Goal: Task Accomplishment & Management: Manage account settings

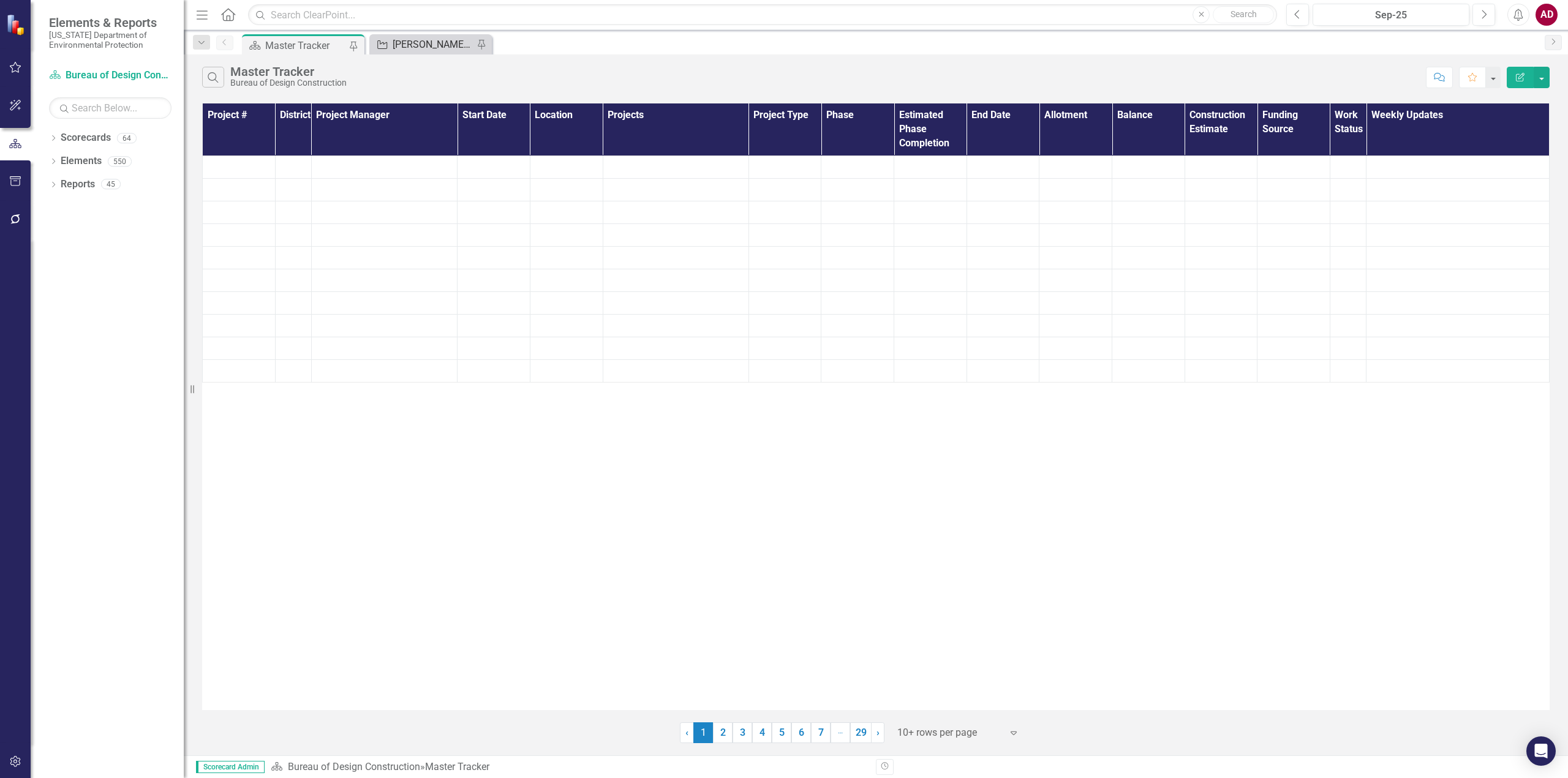
click at [450, 40] on div "[PERSON_NAME]'s Tracker" at bounding box center [432, 44] width 81 height 15
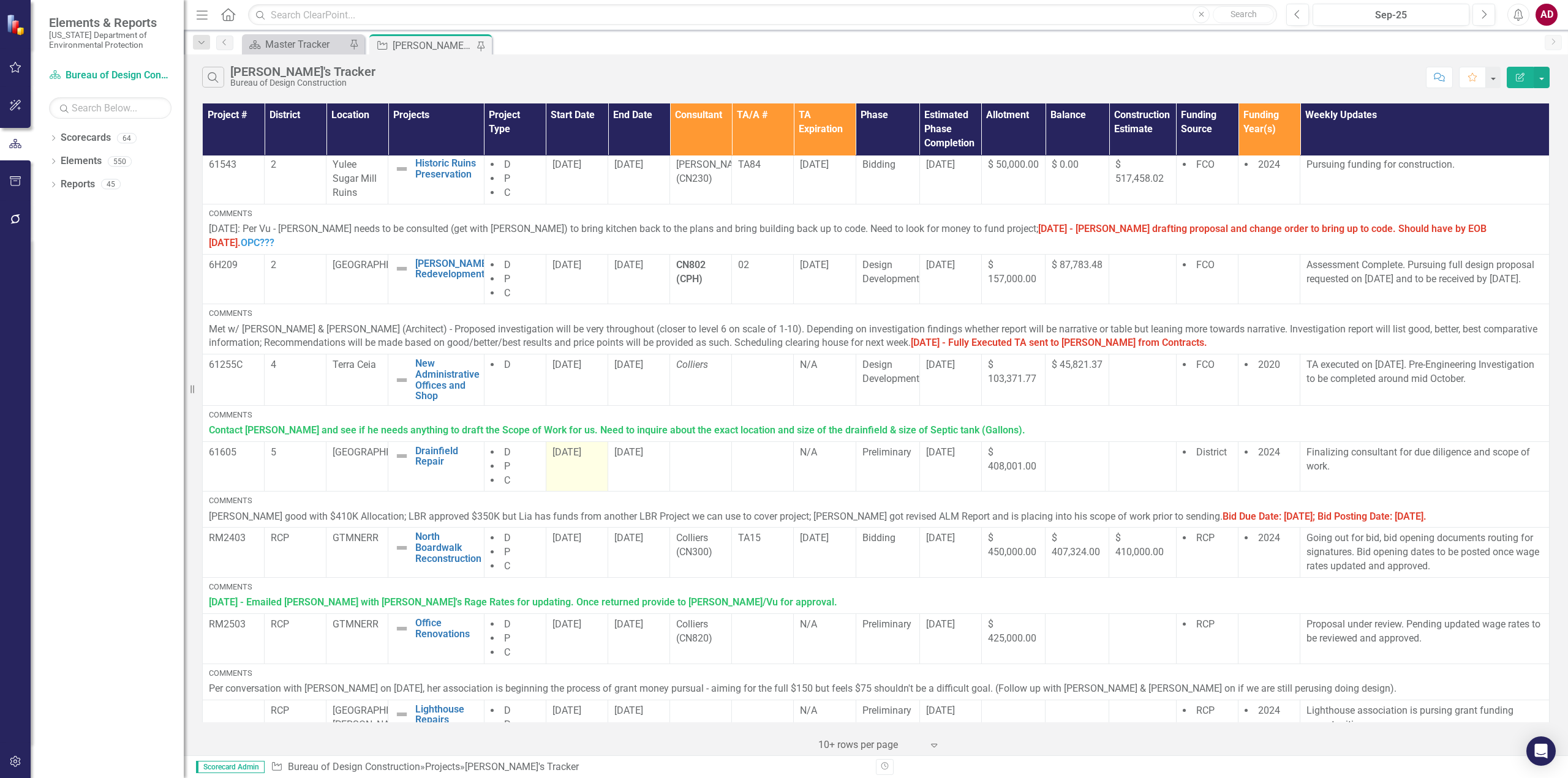
scroll to position [347, 0]
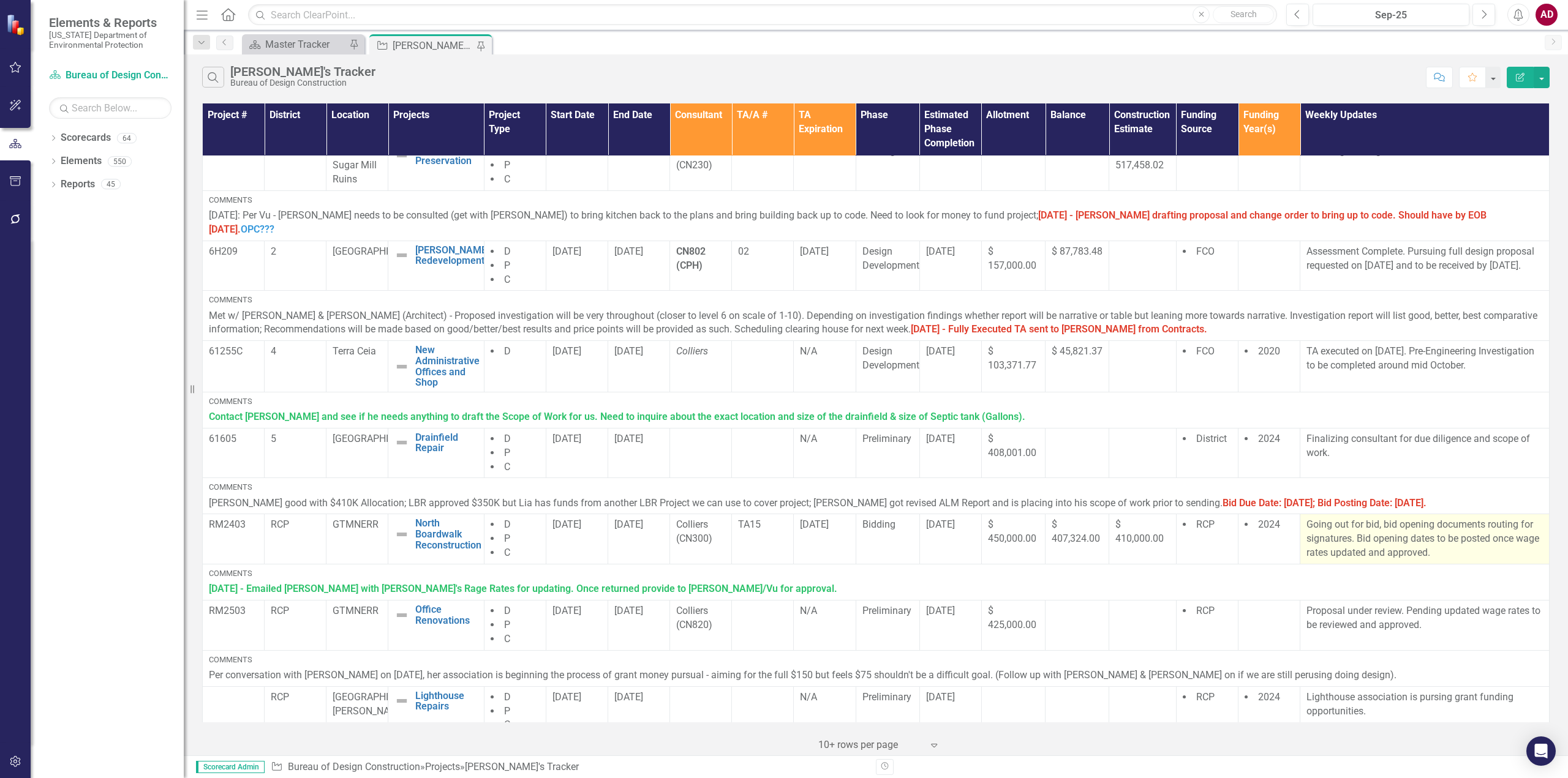
click at [1481, 534] on p "Going out for bid, bid opening documents routing for signatures. Bid opening da…" at bounding box center [1425, 539] width 237 height 42
click at [1436, 534] on p "Going out for bid, bid opening documents routing for signatures. Bid opening da…" at bounding box center [1425, 539] width 237 height 42
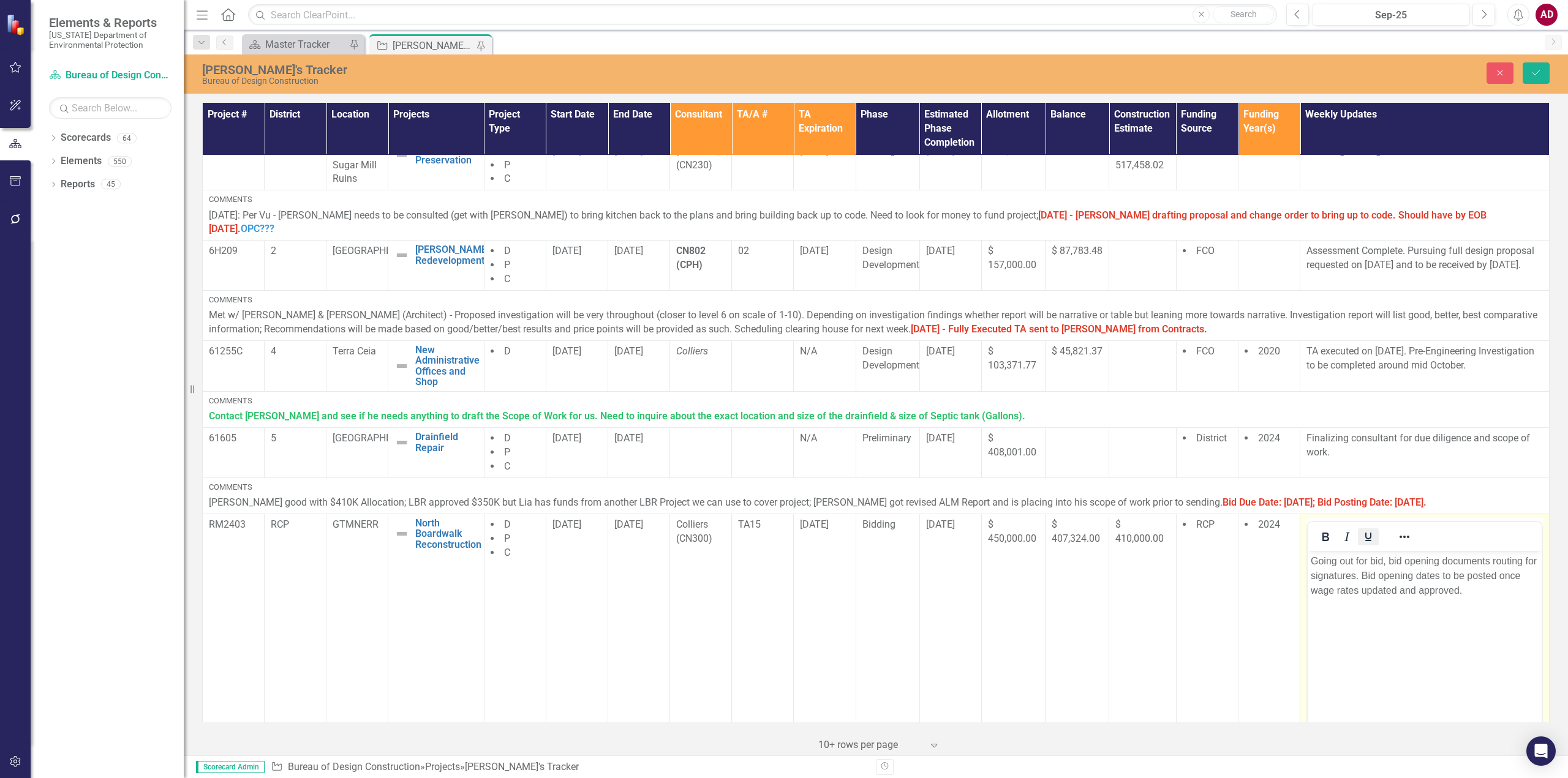
scroll to position [0, 0]
drag, startPoint x: 1474, startPoint y: 594, endPoint x: 1287, endPoint y: 549, distance: 192.3
click at [1308, 550] on html "Going out for bid, bid opening documents routing for signatures. Bid opening da…" at bounding box center [1425, 642] width 234 height 184
click at [1529, 66] on button "Save" at bounding box center [1535, 73] width 27 height 21
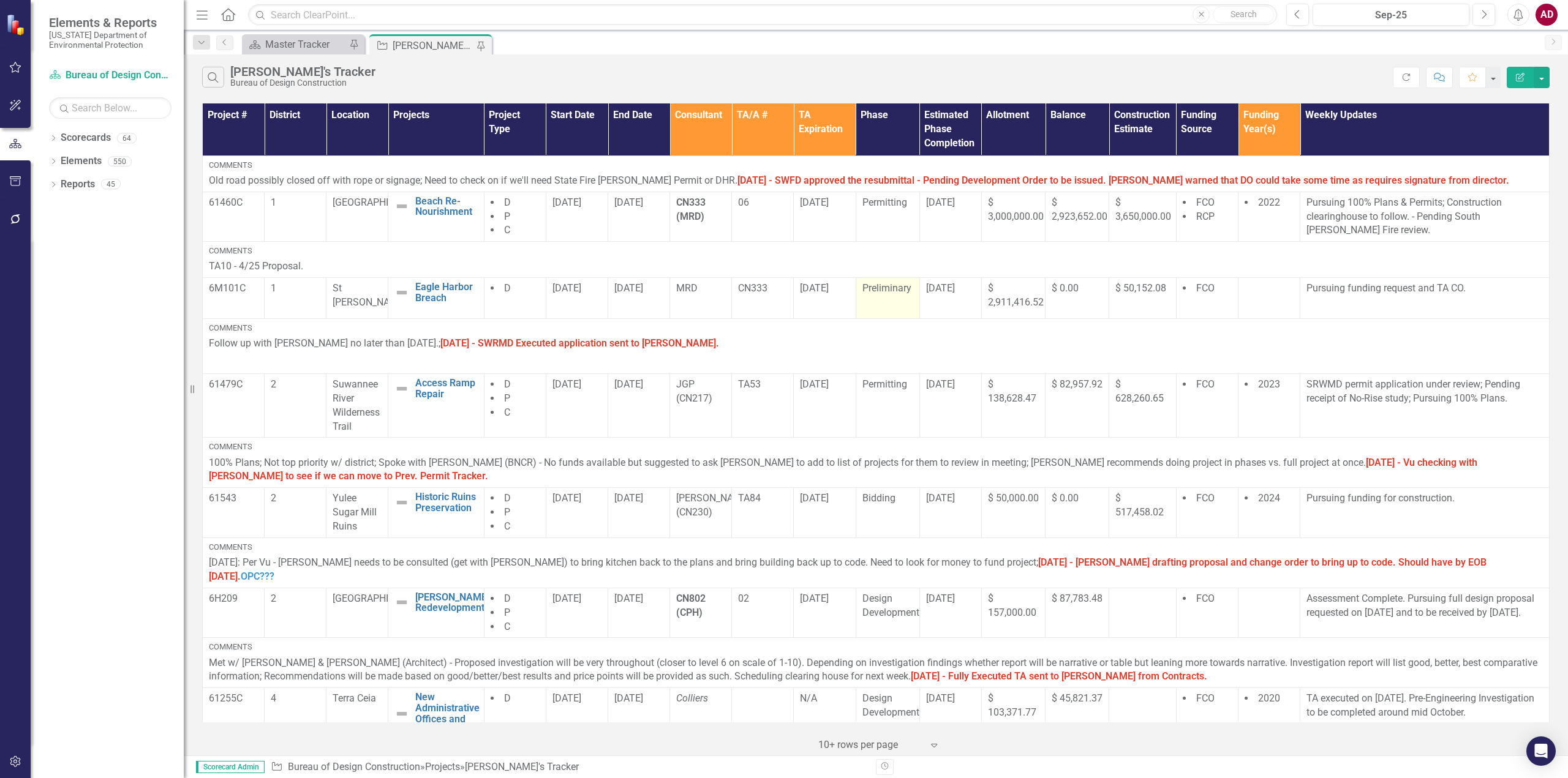
click at [869, 296] on div "Preliminary" at bounding box center [887, 288] width 51 height 15
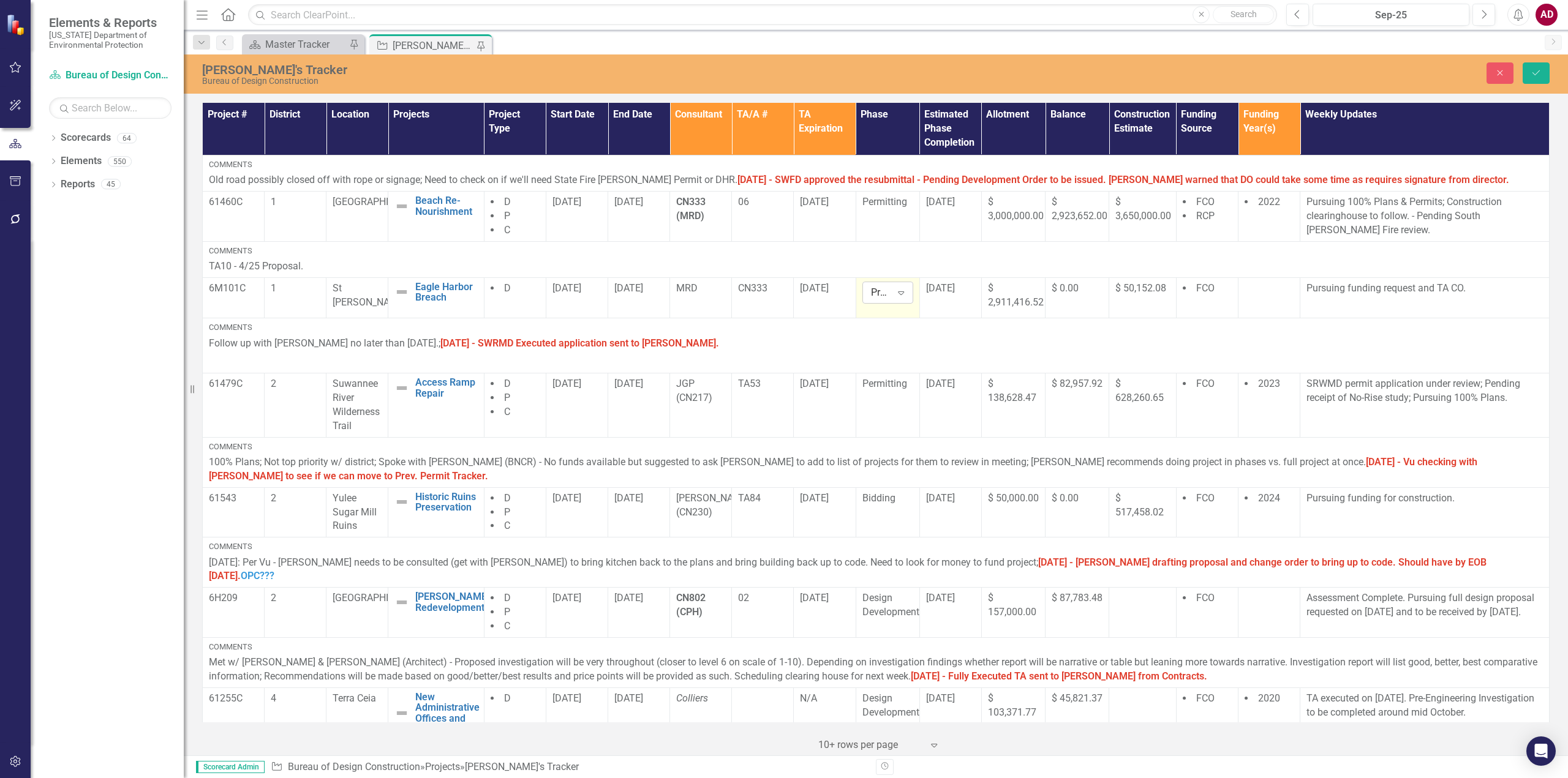
click at [898, 295] on icon at bounding box center [901, 293] width 6 height 3
click at [887, 342] on div "Design Development" at bounding box center [909, 341] width 78 height 28
click at [902, 296] on icon "Expand" at bounding box center [901, 293] width 12 height 10
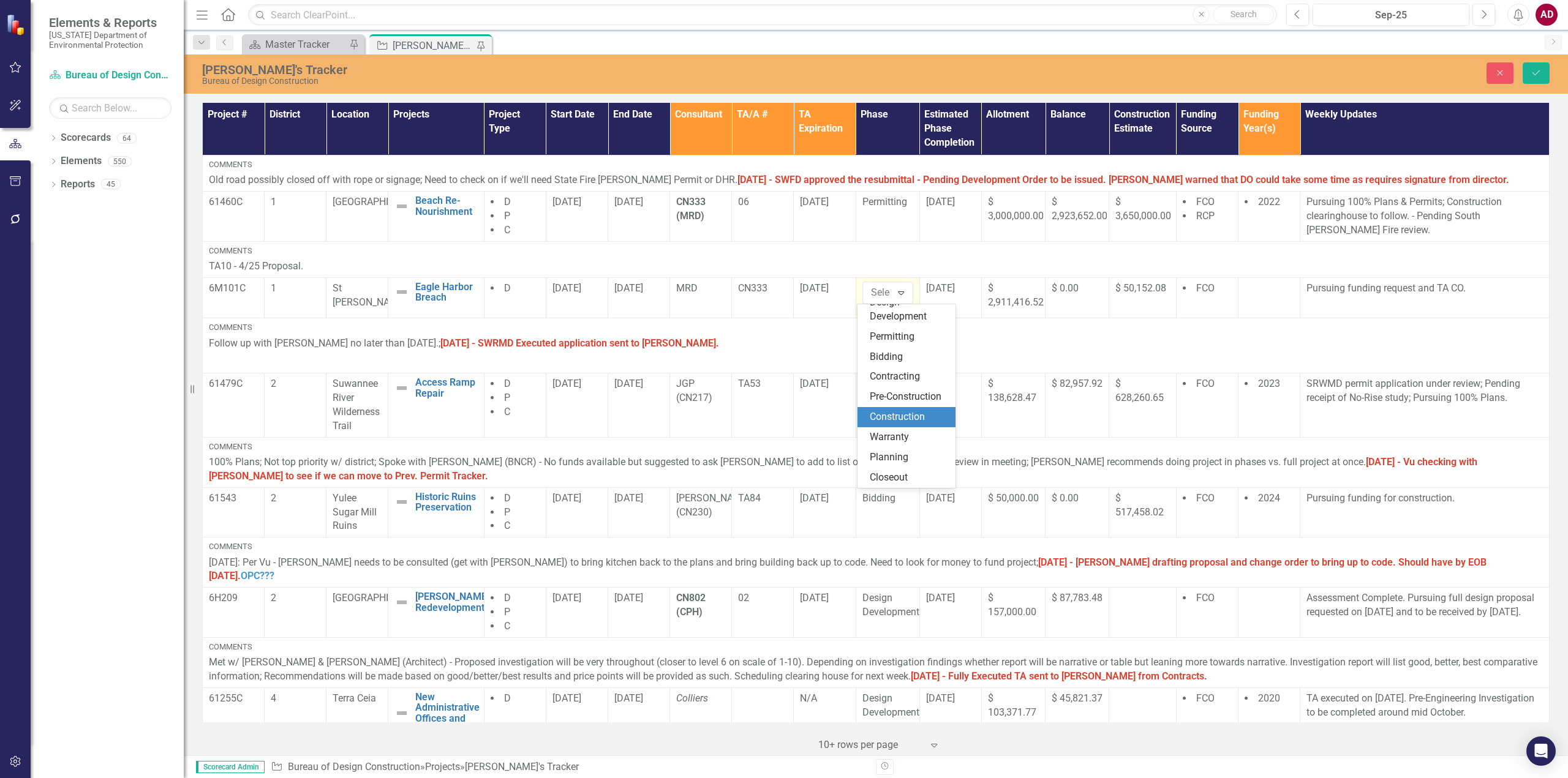
click at [910, 418] on div "Construction" at bounding box center [909, 417] width 78 height 14
click at [1540, 80] on button "Save" at bounding box center [1535, 73] width 27 height 21
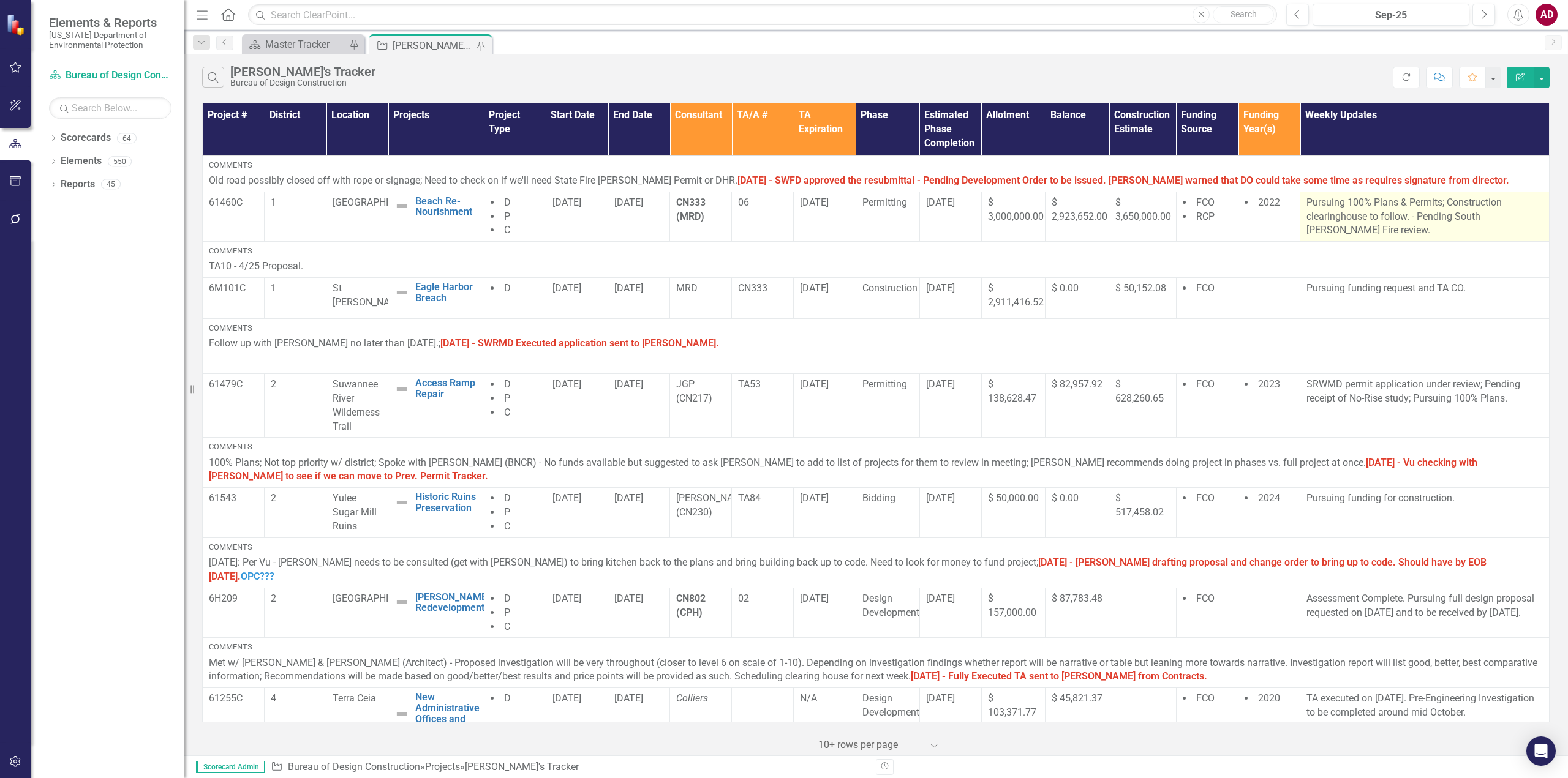
click at [1459, 214] on p "Pursuing 100% Plans & Permits; Construction clearinghouse to follow. - Pending …" at bounding box center [1425, 216] width 237 height 42
click at [1459, 214] on p "Pursuing 100% Plans & Permits; Construction clearinghouse to follow. - Pending …" at bounding box center [1425, 216] width 237 height 42
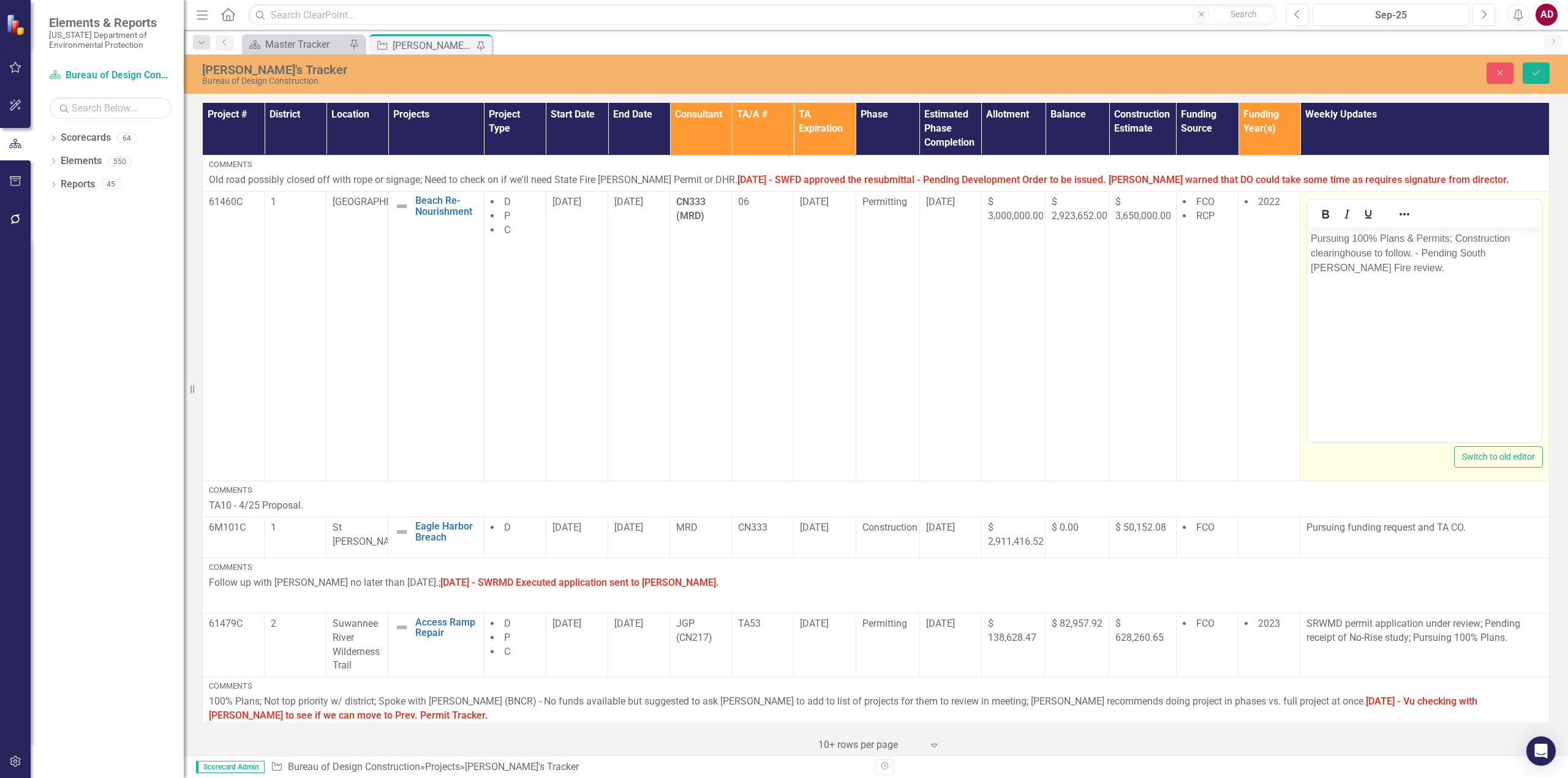
scroll to position [0, 0]
click at [1378, 275] on p "Pursuing 100% Plans & Permits; Construction clearinghouse to follow. - Pending …" at bounding box center [1424, 254] width 228 height 44
click at [1309, 237] on body "Pursuing 100% Plans & Permits; Construction clearinghouse to follow. - Pending …" at bounding box center [1425, 320] width 234 height 184
click at [1410, 253] on p "Pursuing 100% Plans & Permits; Construction clearinghouse to follow. - Pending …" at bounding box center [1424, 254] width 228 height 44
click at [1450, 239] on p "Pursuing 100% Plans & Permits; Construction clearinghouse to follow. - Pending …" at bounding box center [1424, 254] width 228 height 44
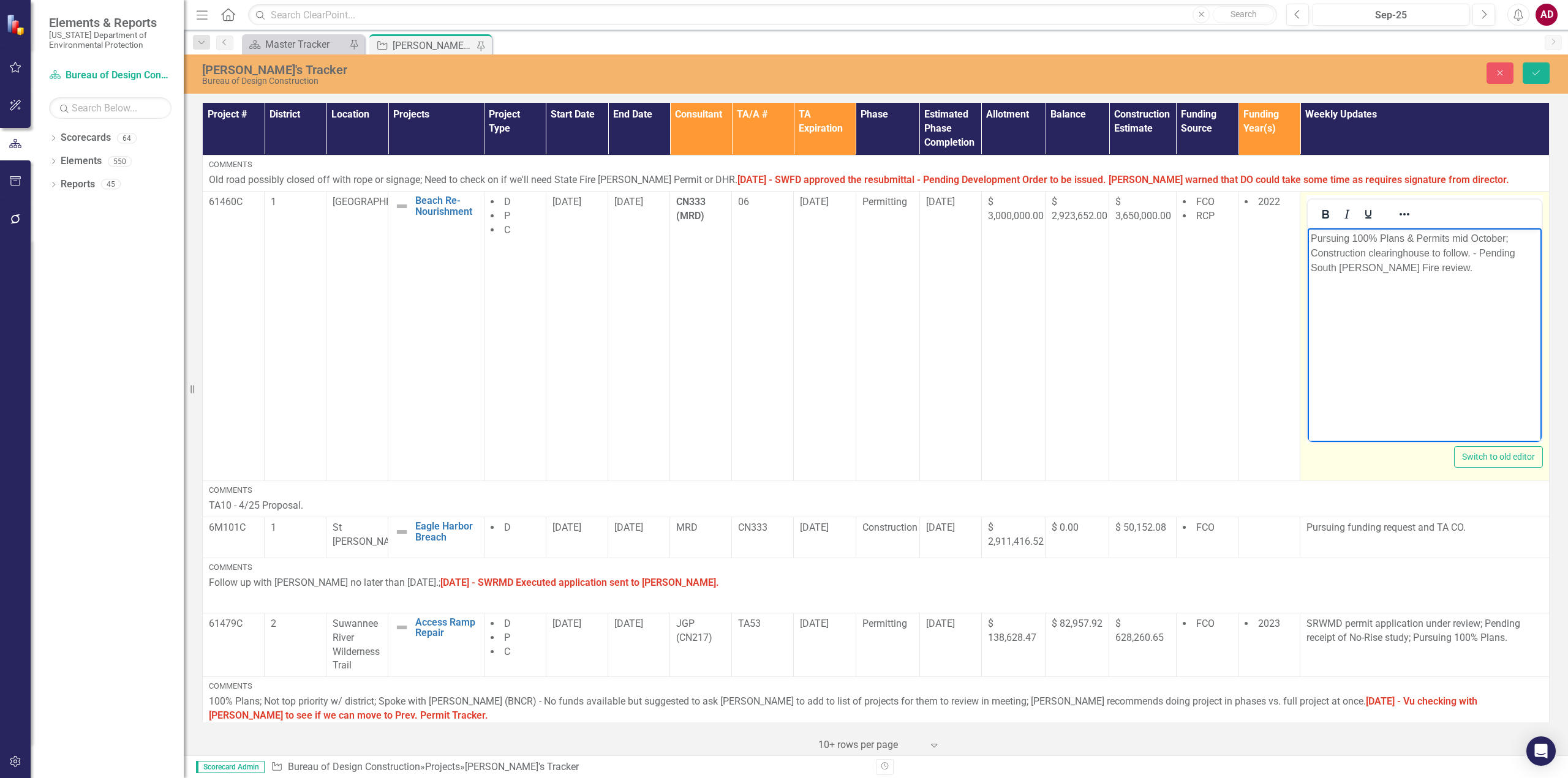
click at [1466, 252] on p "Pursuing 100% Plans & Permits mid October; Construction clearinghouse to follow…" at bounding box center [1424, 254] width 228 height 44
click at [1538, 72] on icon "Save" at bounding box center [1536, 73] width 11 height 8
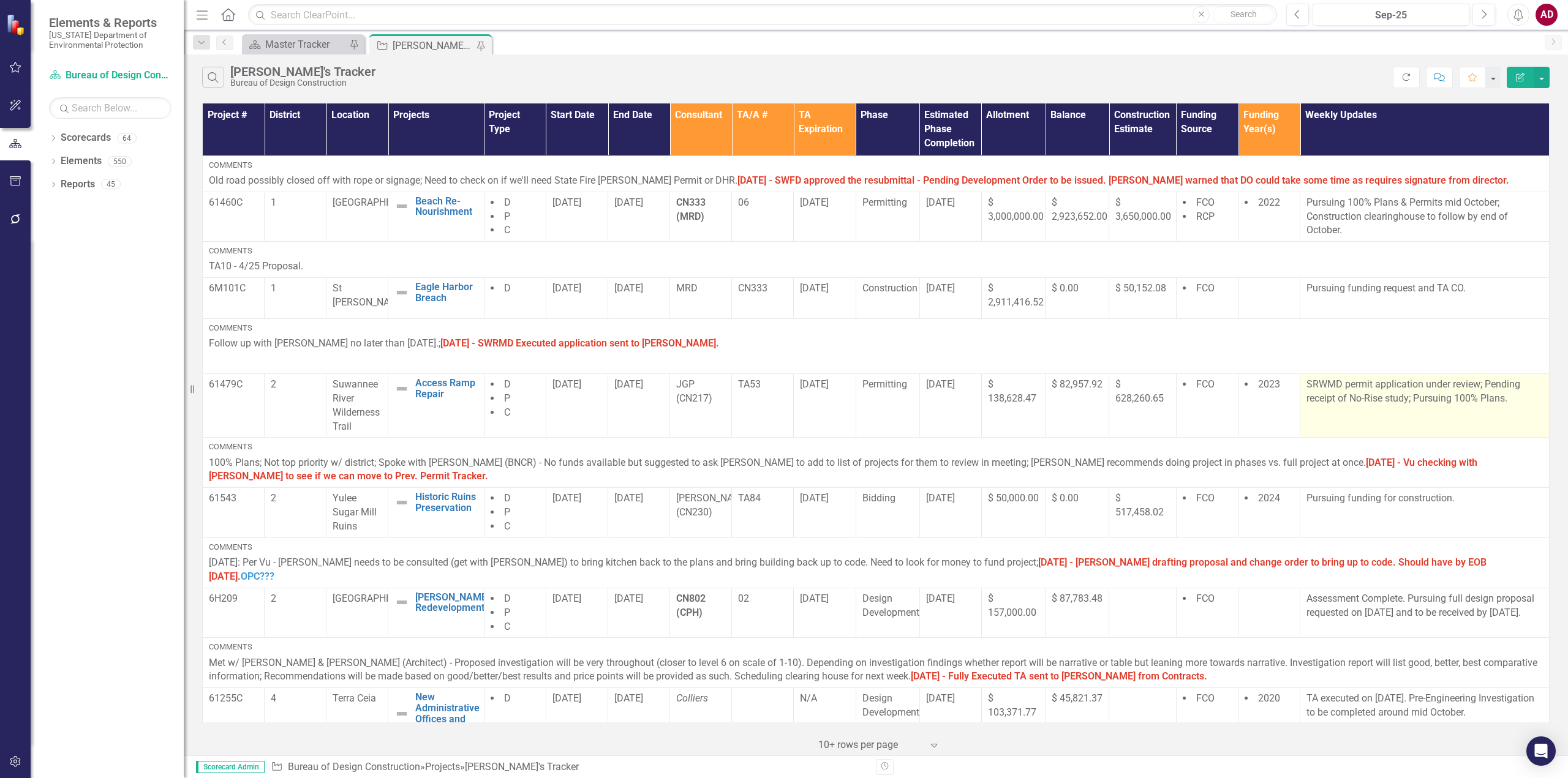
click at [1322, 416] on td "SRWMD permit application under review; Pending receipt of No-Rise study; Pursui…" at bounding box center [1425, 405] width 249 height 64
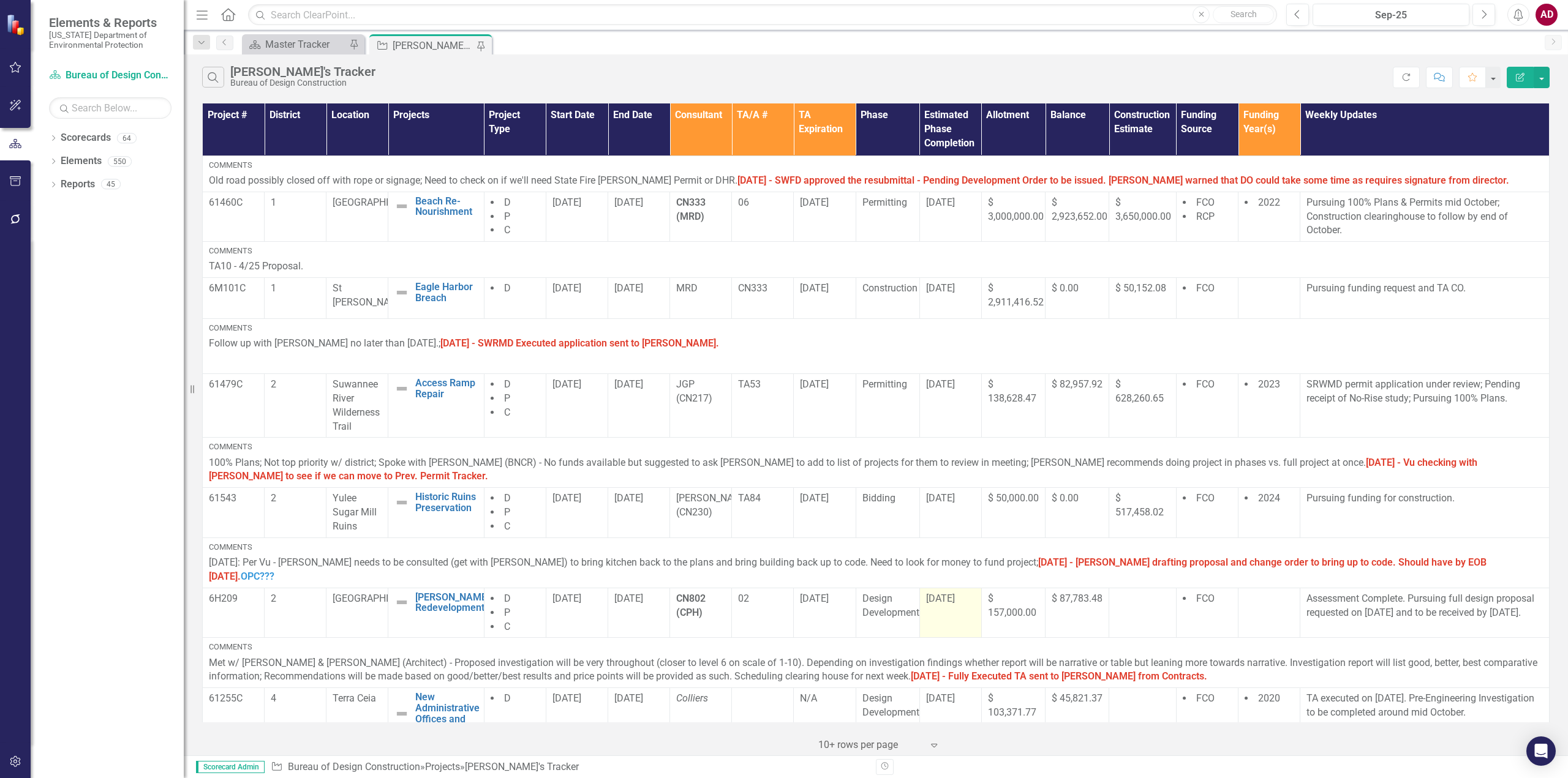
click at [945, 603] on td "[DATE]" at bounding box center [950, 613] width 62 height 50
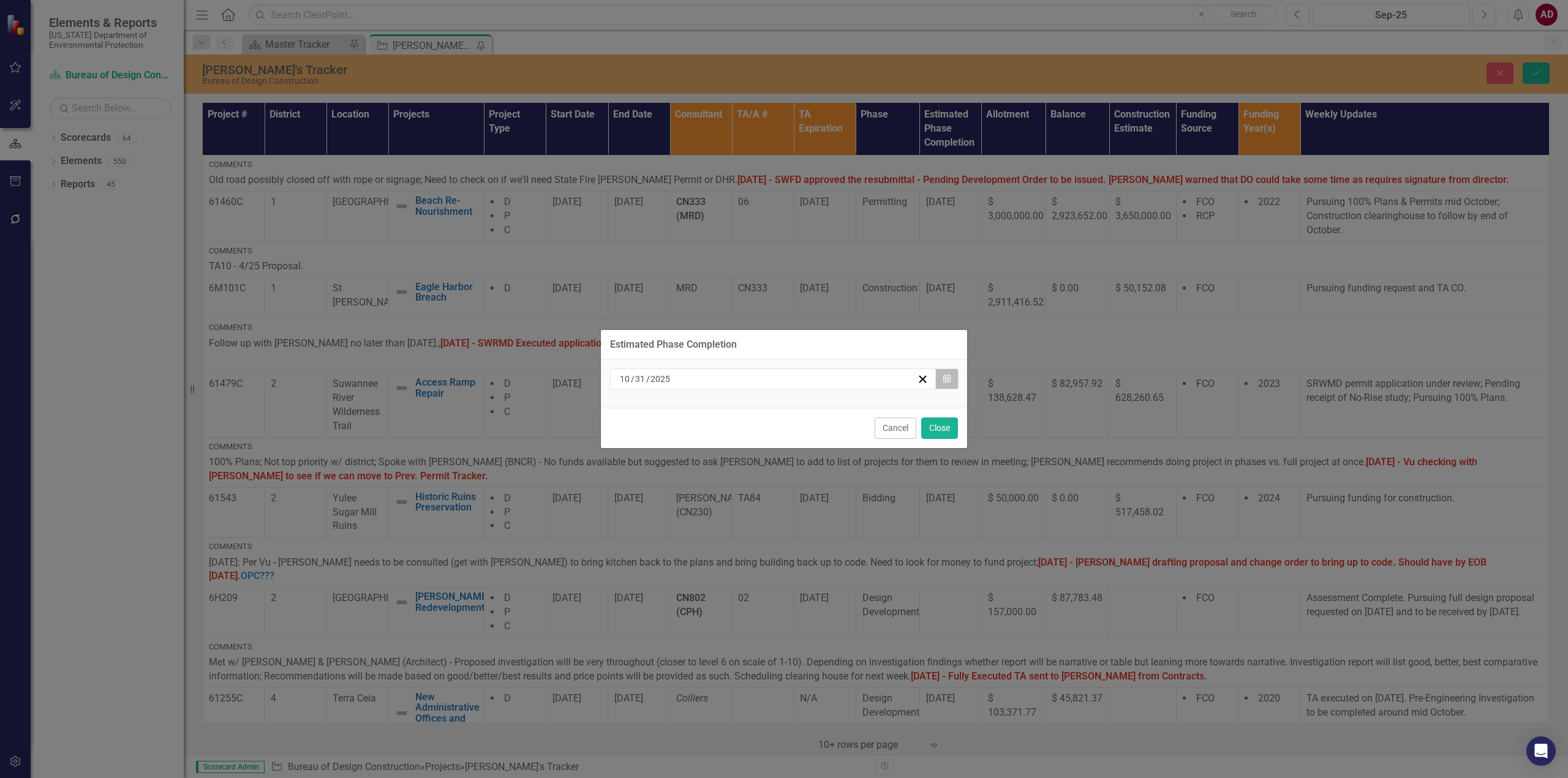
click at [951, 382] on button "Calendar" at bounding box center [947, 379] width 24 height 21
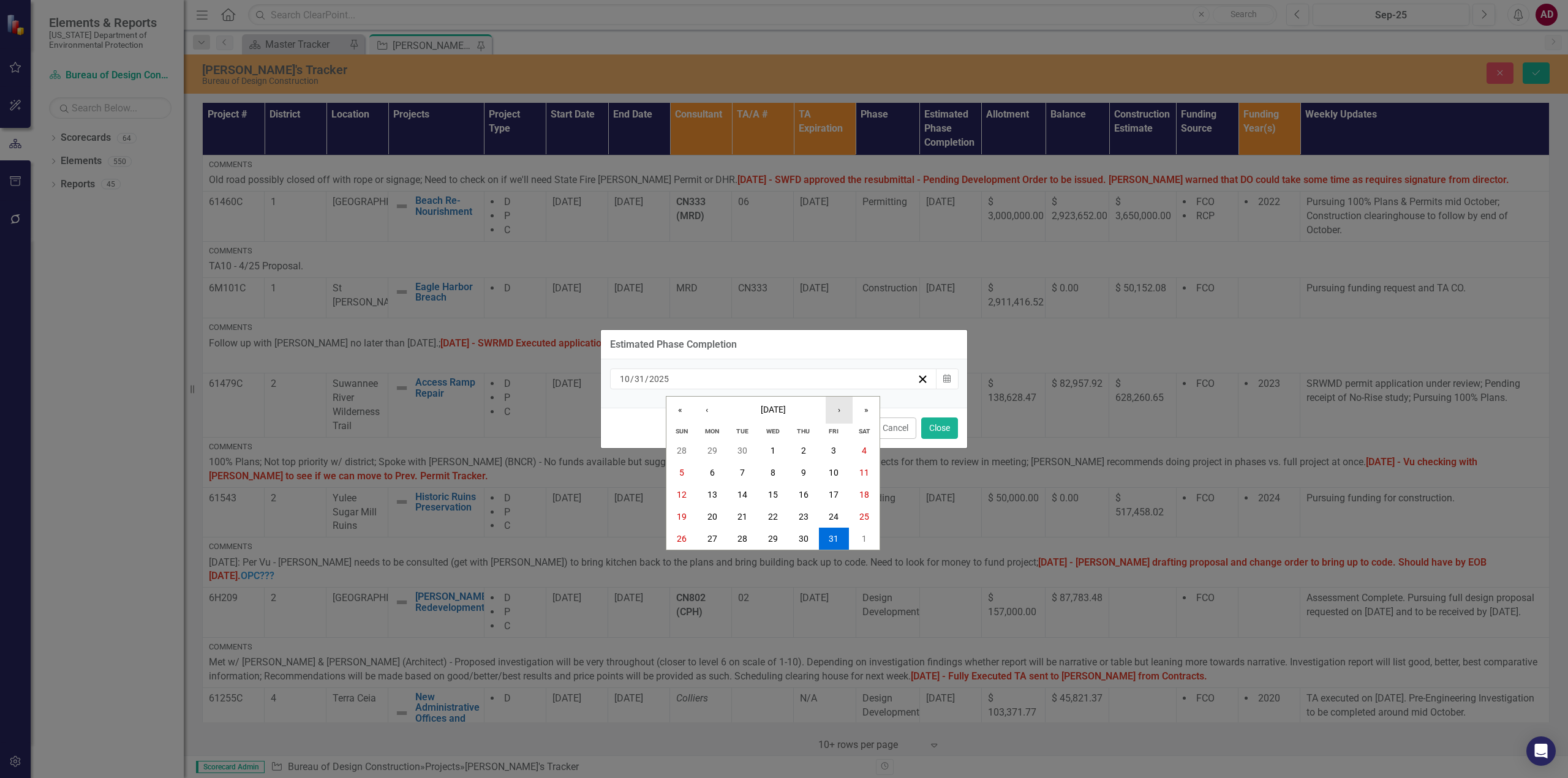
click at [843, 414] on button "›" at bounding box center [839, 410] width 27 height 27
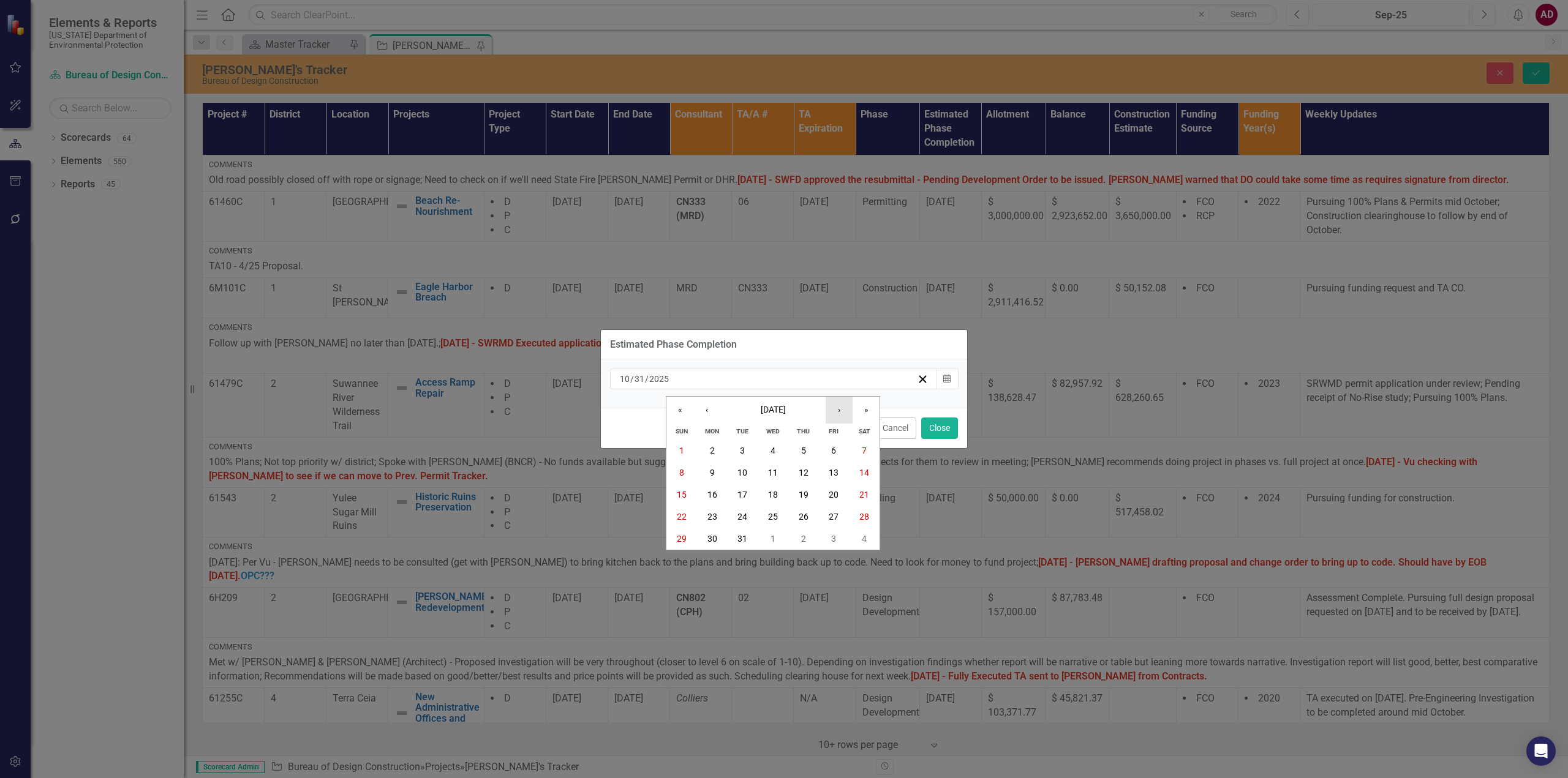
click at [843, 414] on button "›" at bounding box center [839, 410] width 27 height 27
click at [826, 535] on button "31" at bounding box center [834, 539] width 30 height 22
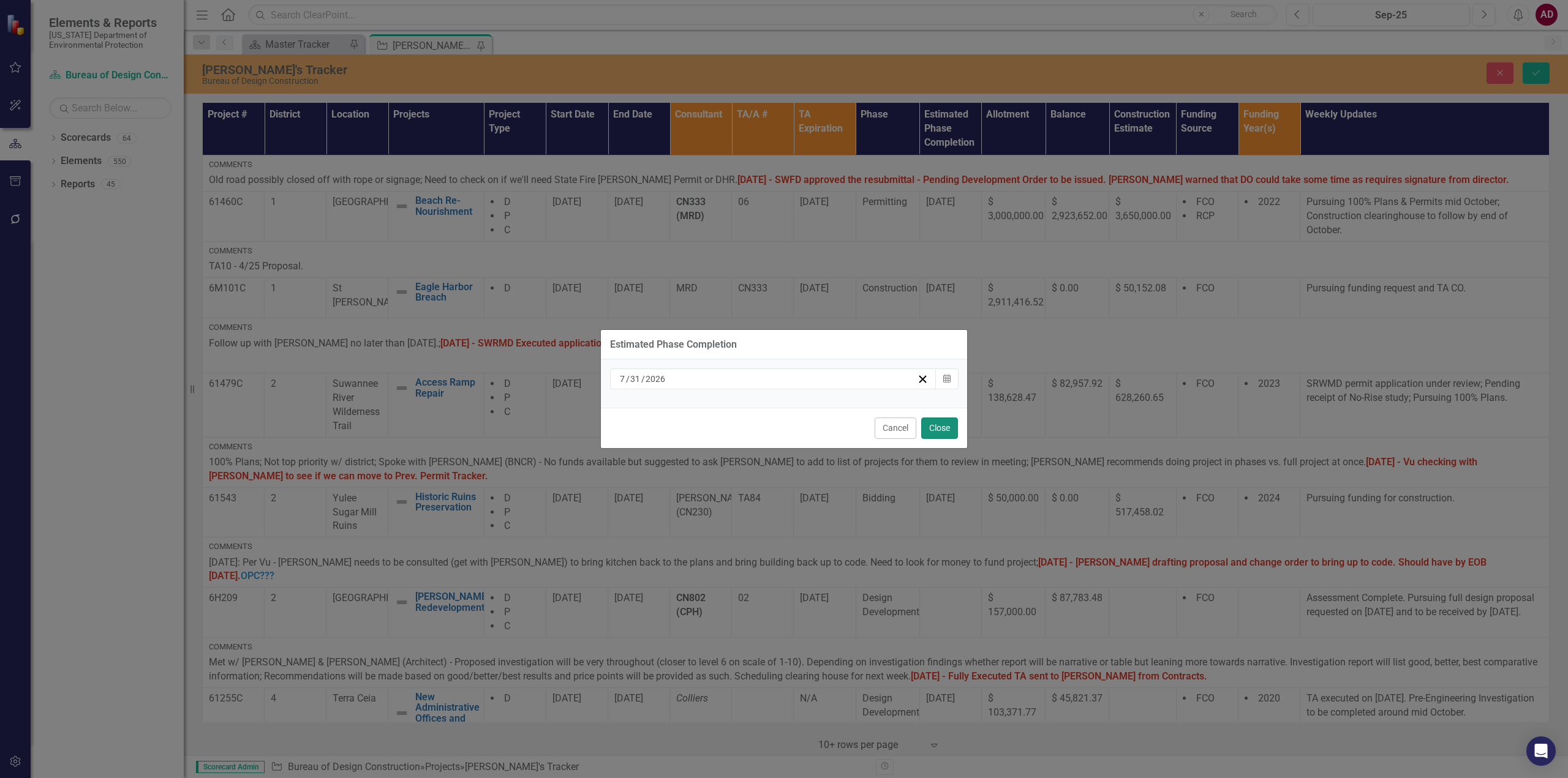
click at [931, 424] on button "Close" at bounding box center [939, 428] width 37 height 21
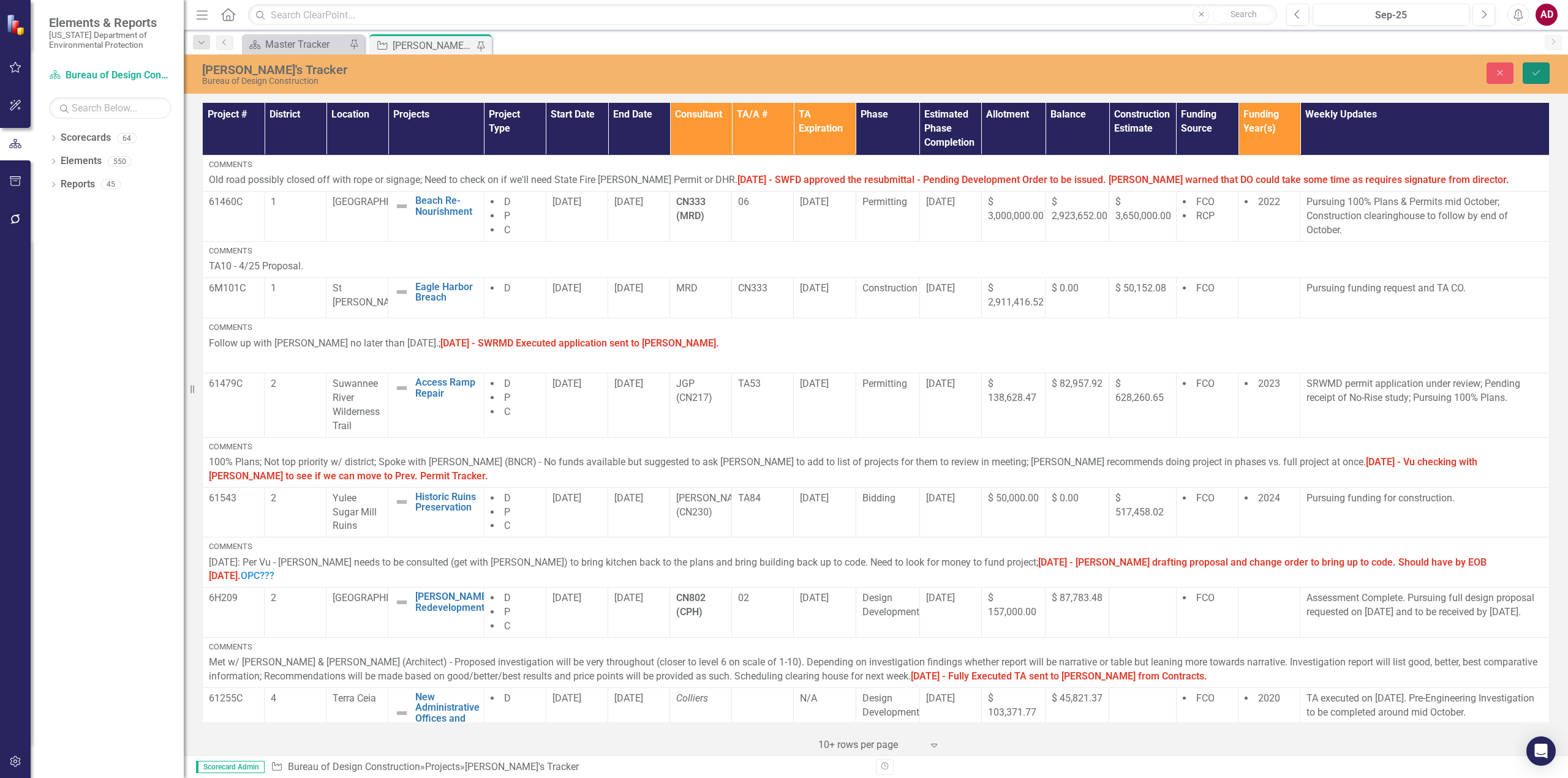
click at [1536, 69] on icon "Save" at bounding box center [1536, 73] width 11 height 8
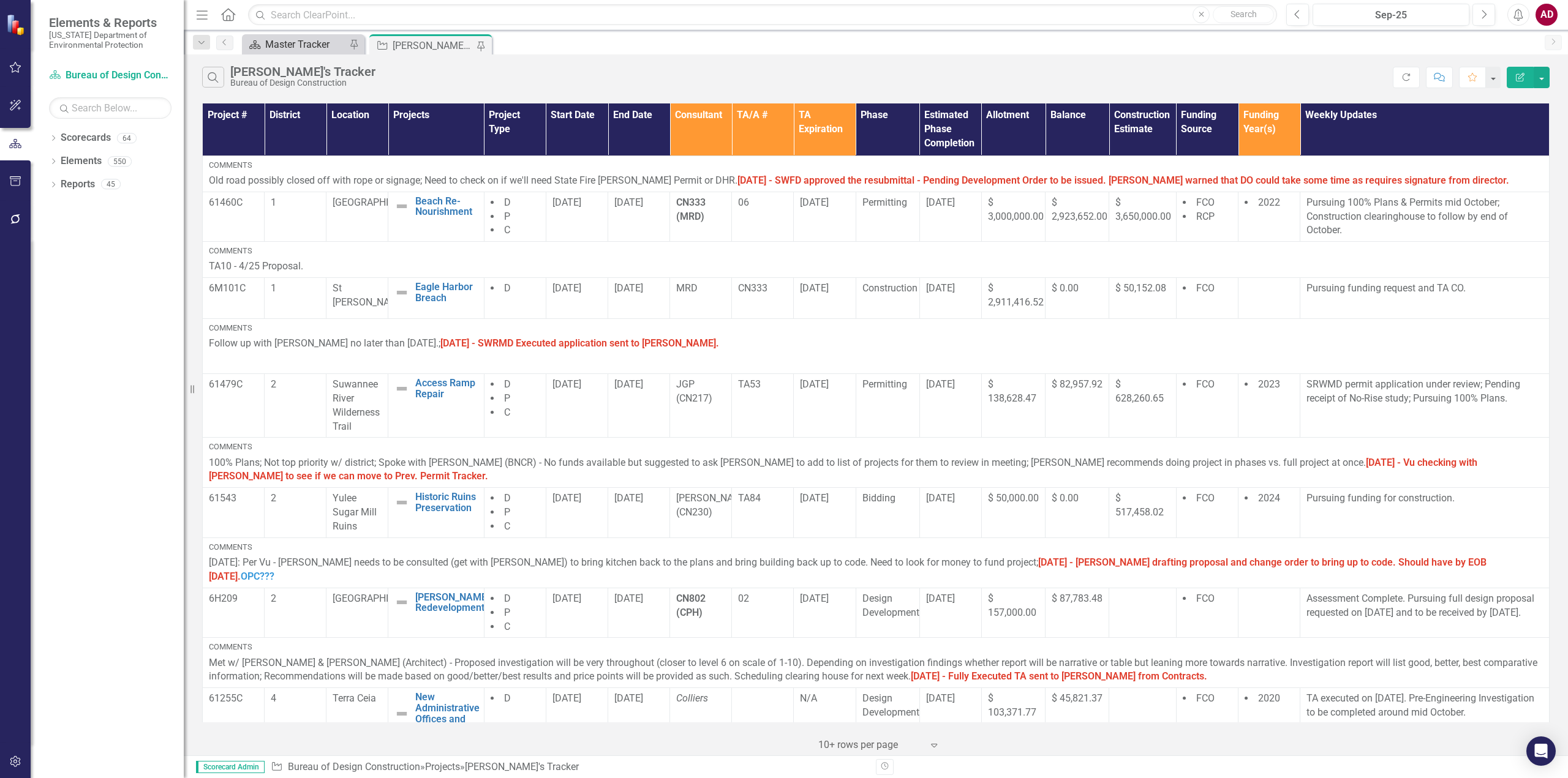
click at [304, 43] on div "Master Tracker" at bounding box center [305, 44] width 81 height 15
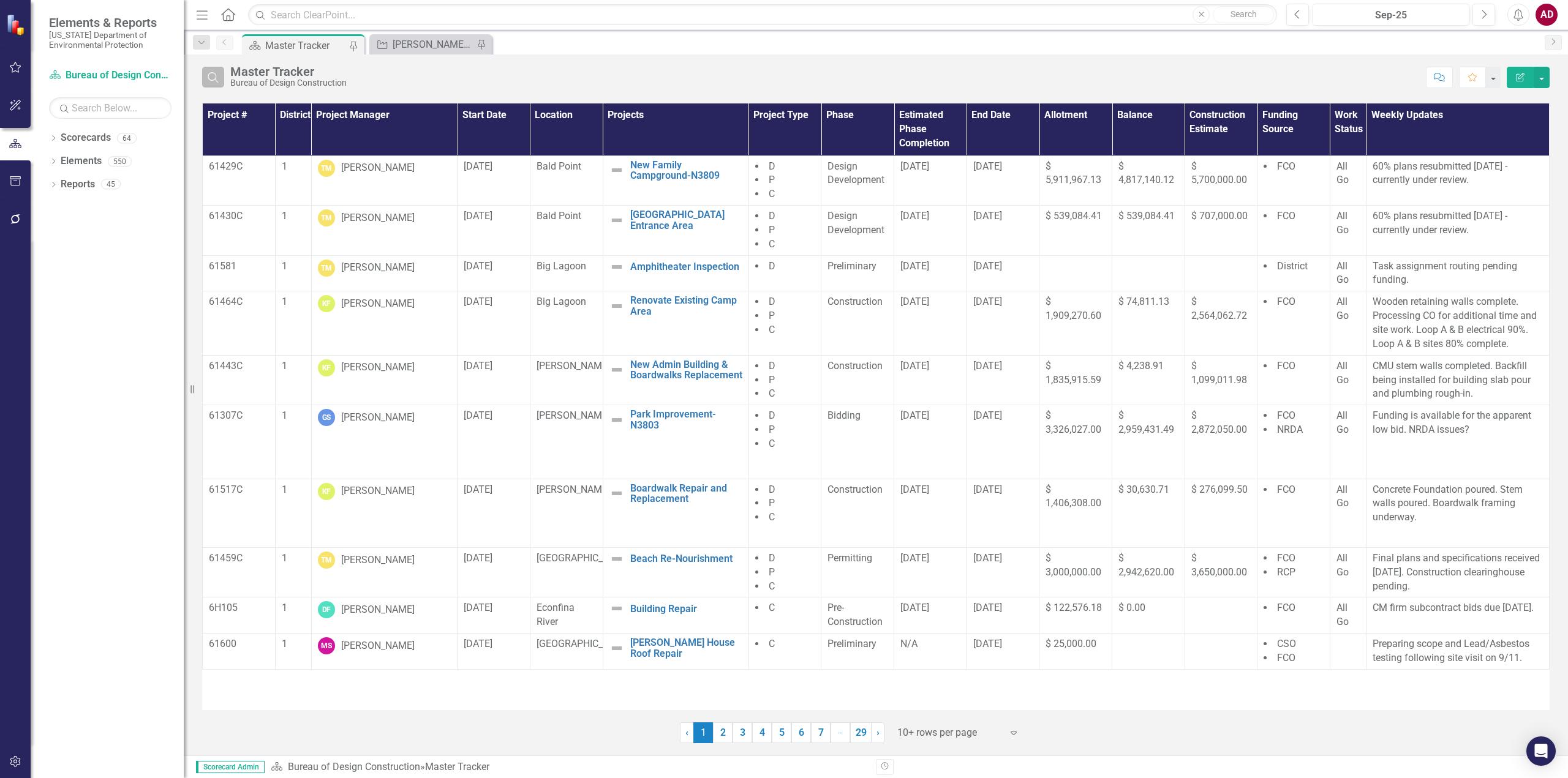
click at [222, 78] on button "Search" at bounding box center [213, 77] width 22 height 21
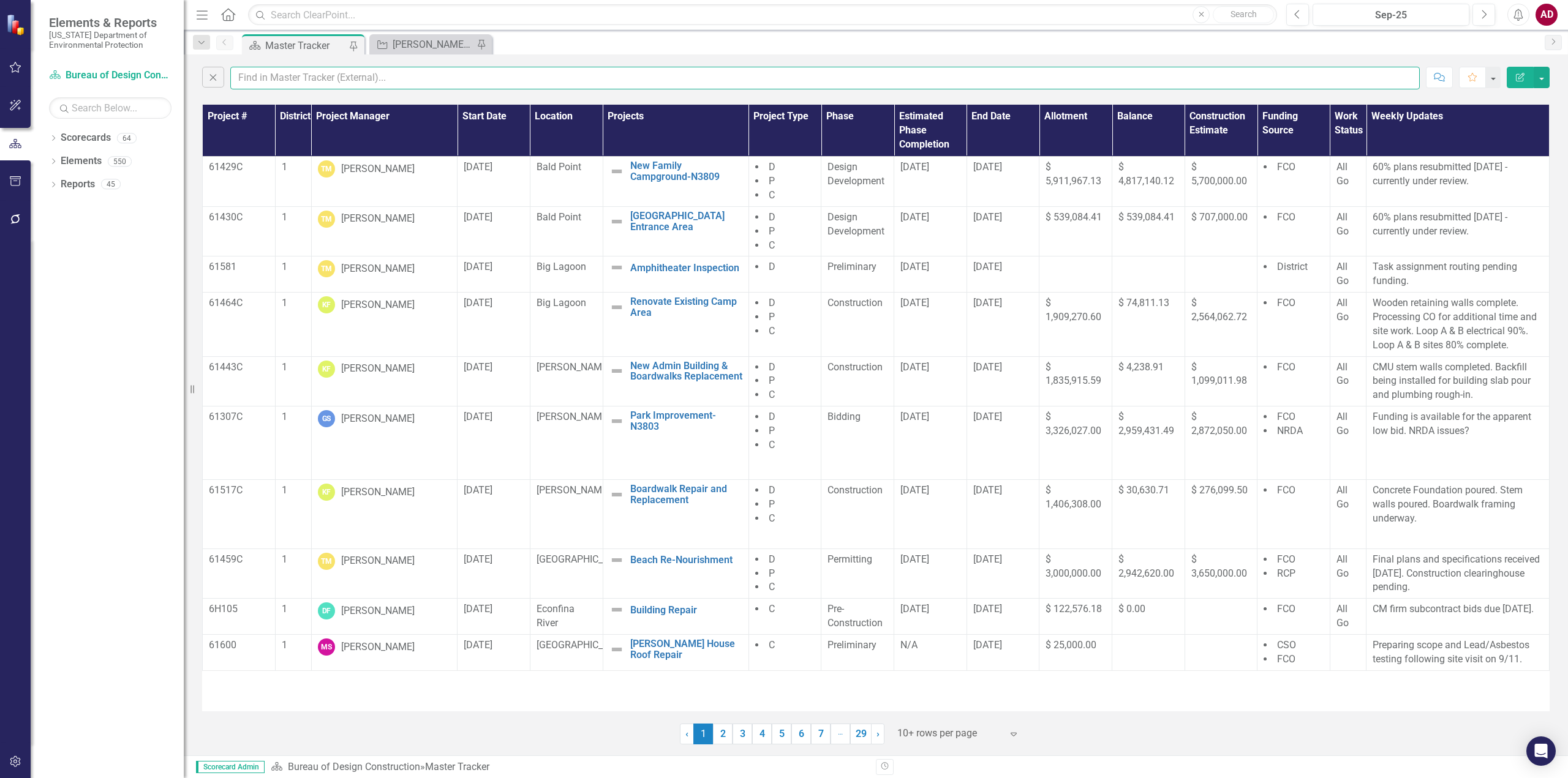
click at [246, 74] on input "text" at bounding box center [825, 77] width 1189 height 23
type input "suwannee"
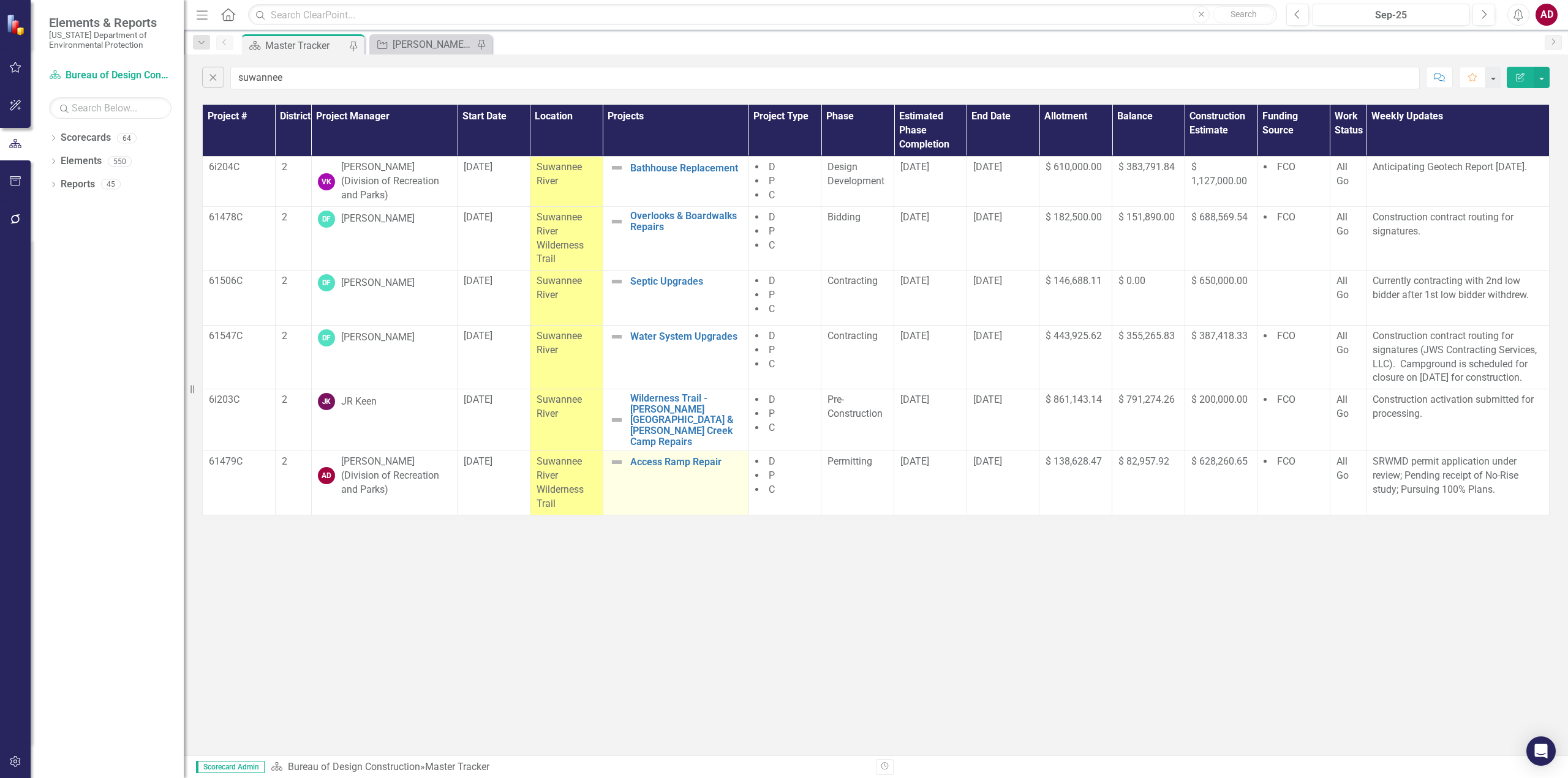
click at [669, 489] on td "Access Ramp Repair Edit Edit Project Link Open Element" at bounding box center [675, 483] width 146 height 64
